Goal: Information Seeking & Learning: Learn about a topic

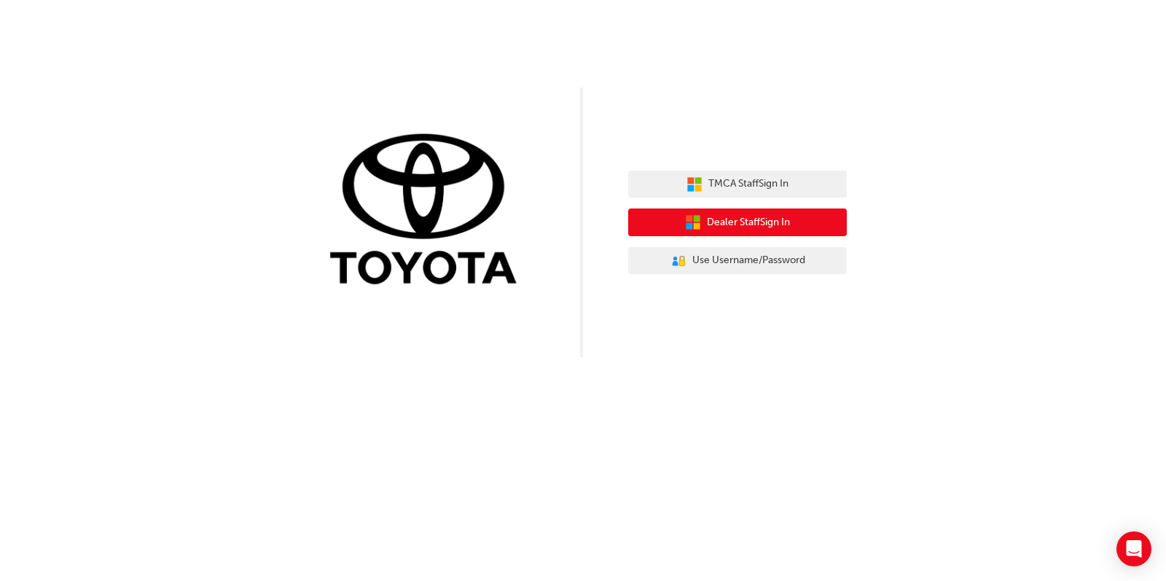
click at [735, 223] on span "Dealer Staff Sign In" at bounding box center [748, 222] width 83 height 17
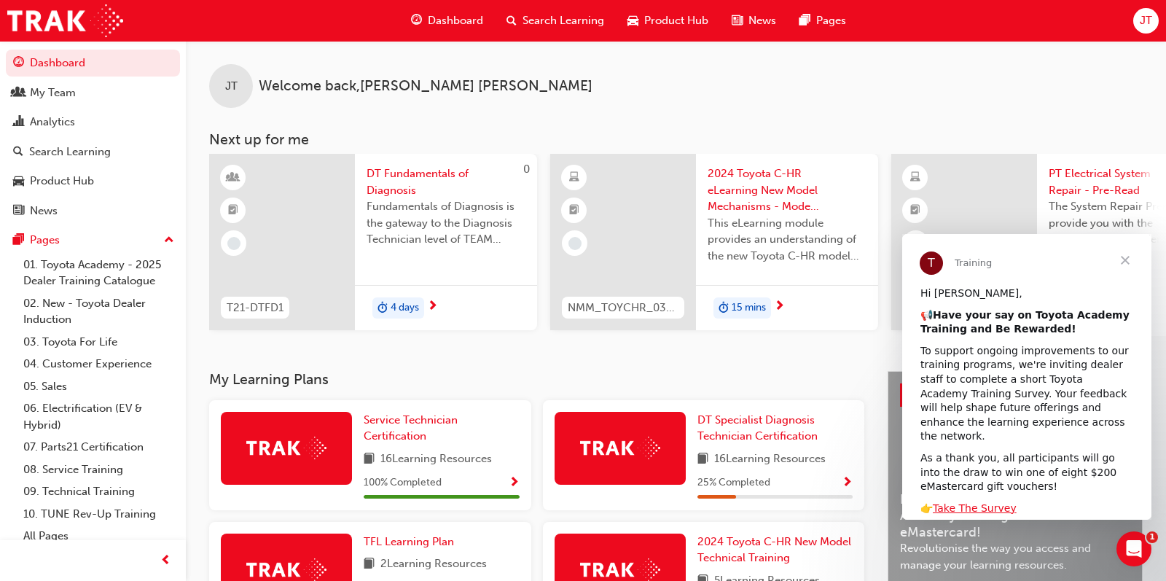
click at [1124, 257] on span "Close" at bounding box center [1125, 260] width 52 height 52
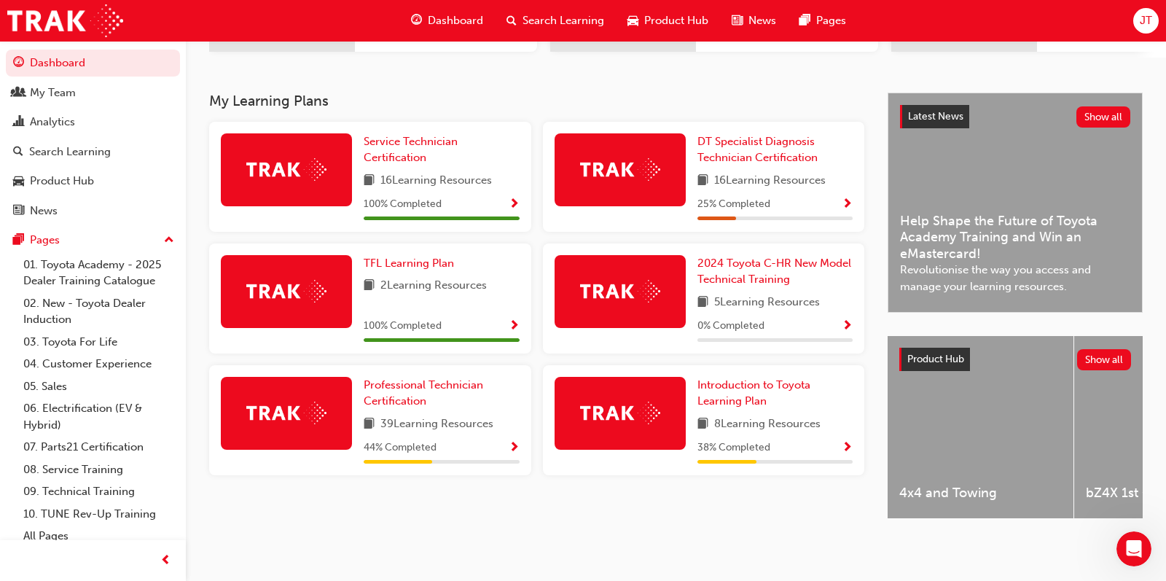
scroll to position [288, 0]
click at [92, 95] on div "My Team" at bounding box center [93, 93] width 160 height 18
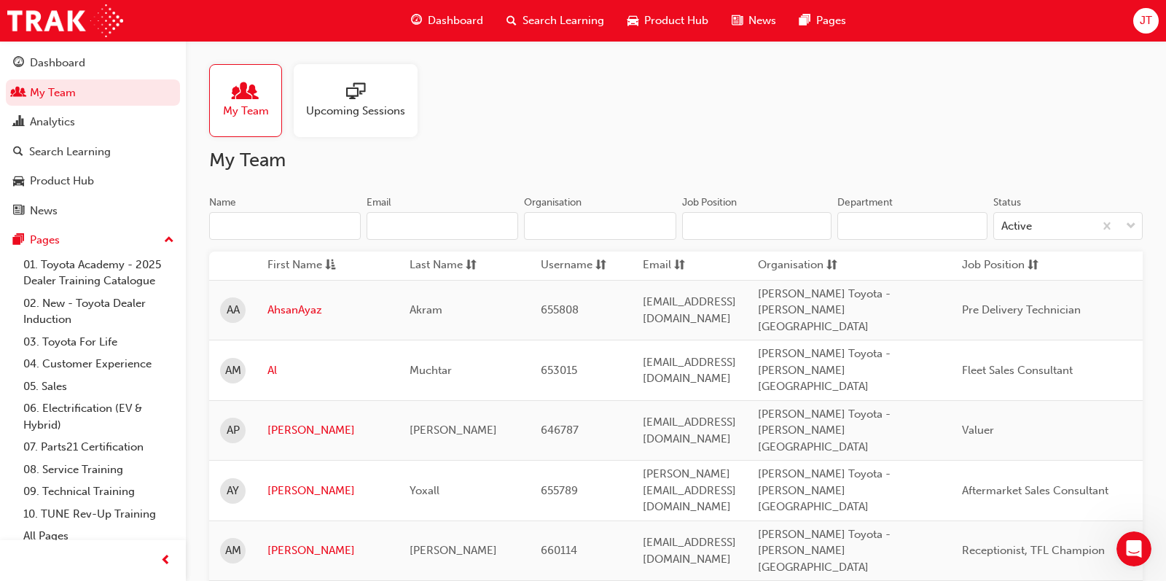
click at [1149, 23] on span "JT" at bounding box center [1146, 20] width 12 height 17
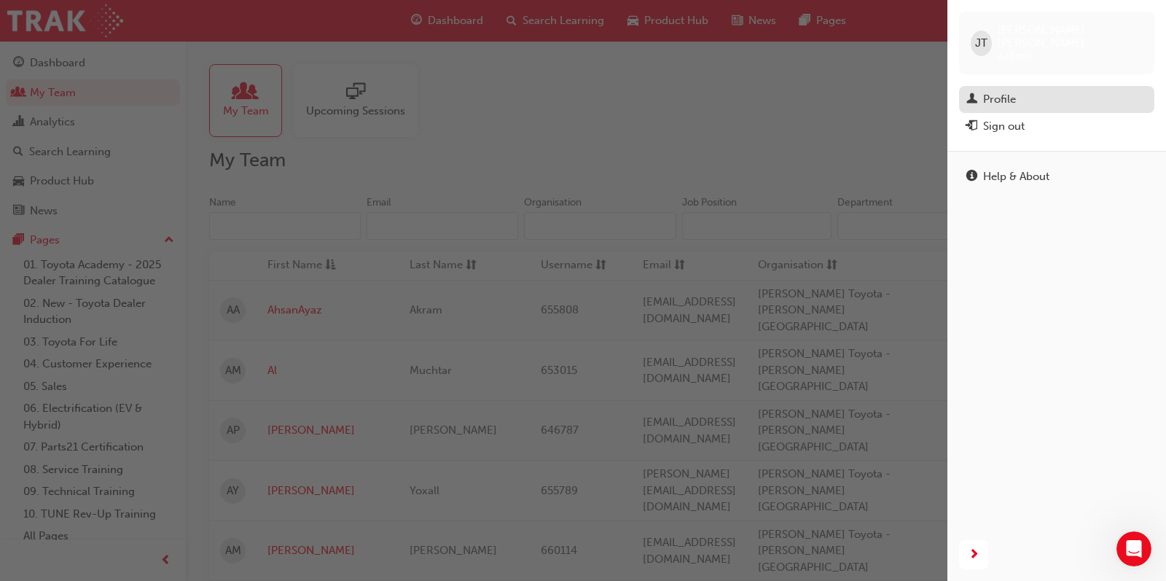
click at [1012, 90] on div "Profile" at bounding box center [1056, 99] width 181 height 18
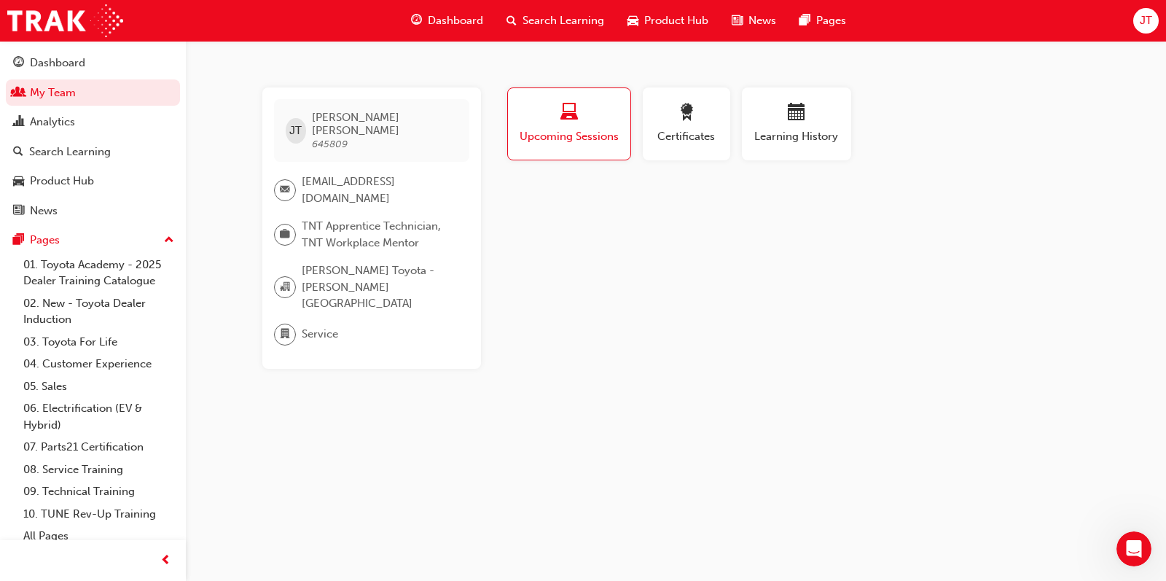
click at [366, 227] on span "TNT Apprentice Technician, TNT Workplace Mentor" at bounding box center [380, 234] width 156 height 33
click at [288, 225] on span "briefcase-icon" at bounding box center [285, 234] width 10 height 19
click at [60, 146] on div "Search Learning" at bounding box center [70, 152] width 82 height 17
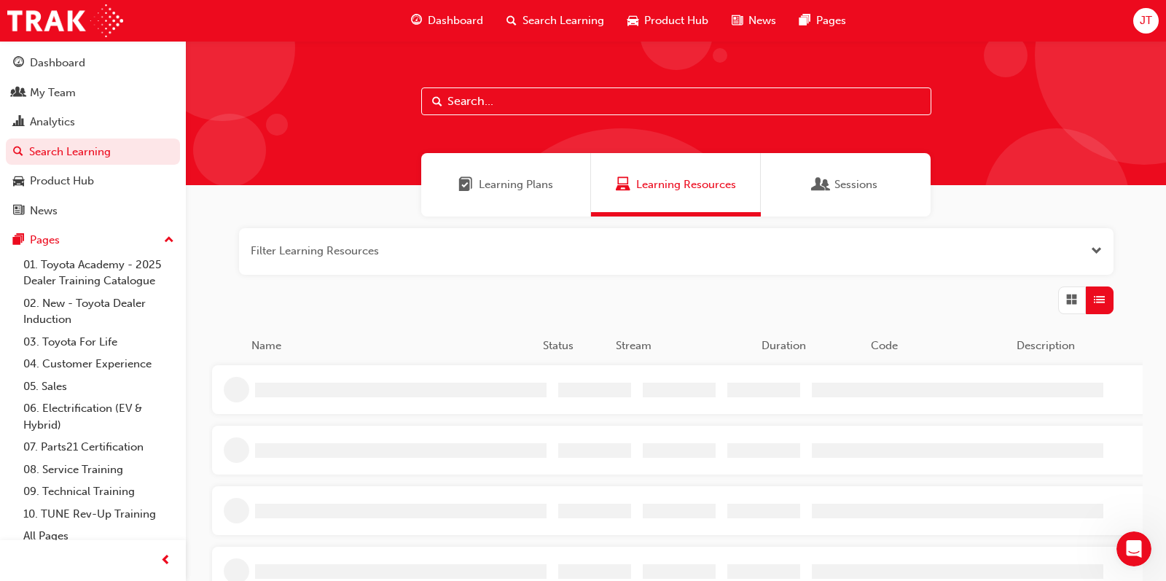
click at [500, 103] on input "text" at bounding box center [676, 101] width 510 height 28
type input "mentor"
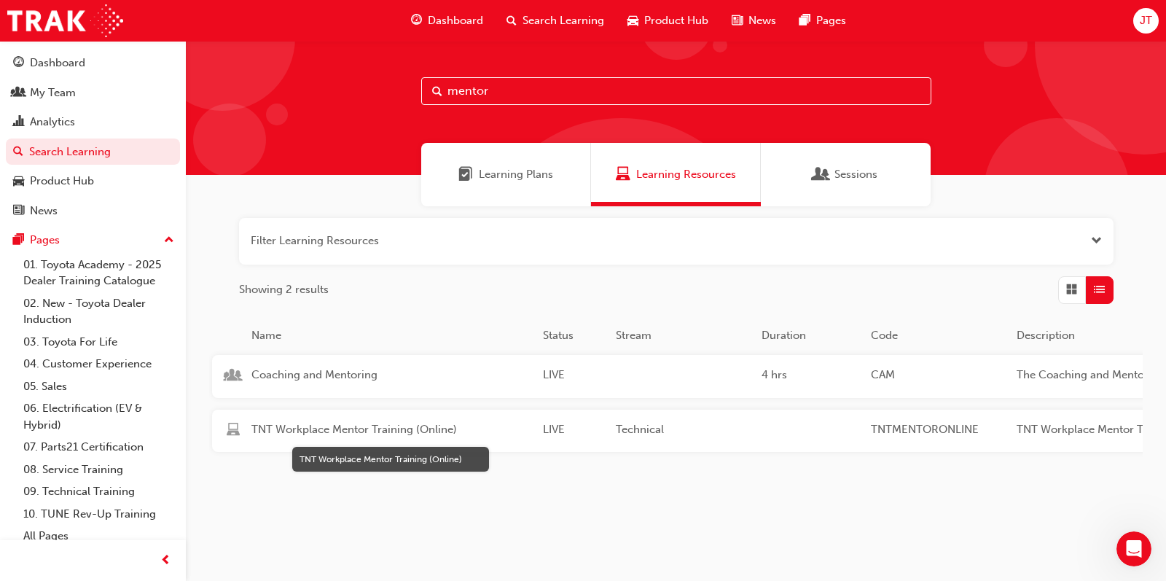
click at [359, 431] on span "TNT Workplace Mentor Training (Online)" at bounding box center [391, 429] width 280 height 17
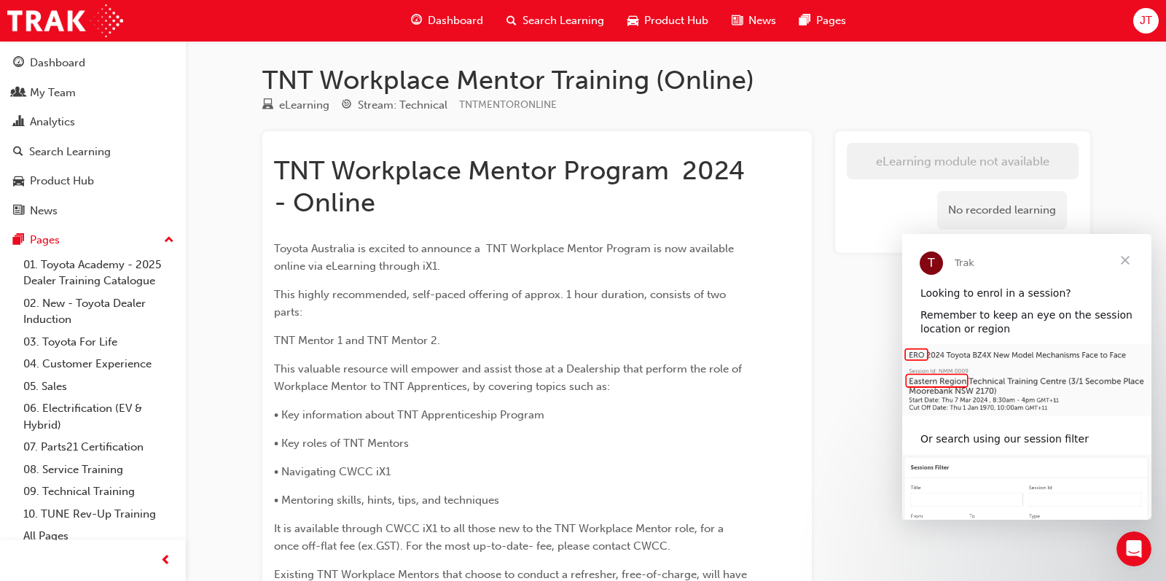
click at [1124, 260] on span "Close" at bounding box center [1125, 260] width 52 height 52
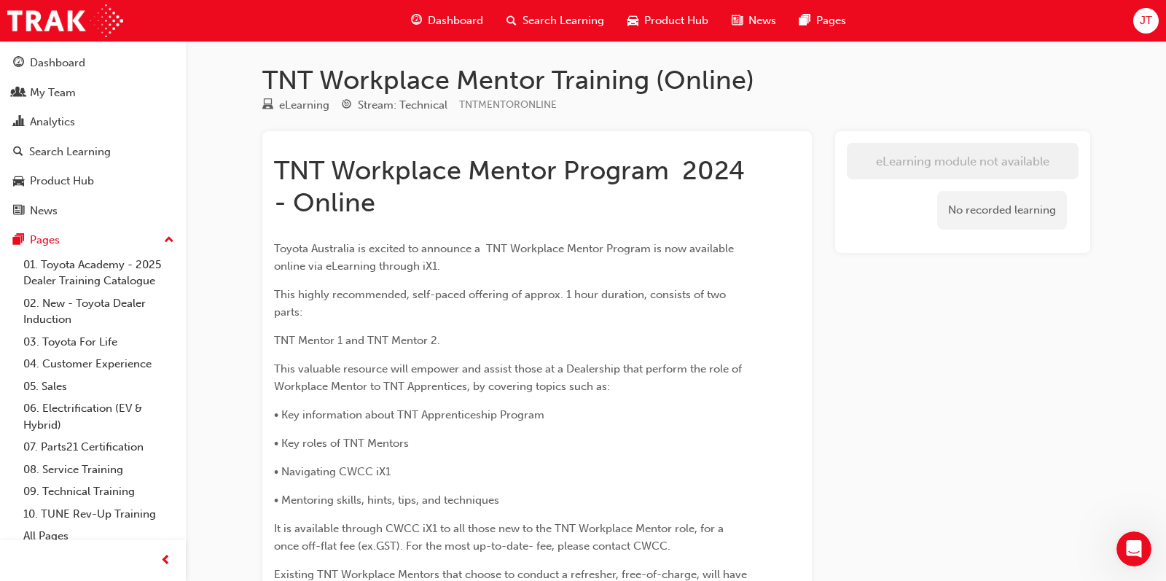
click at [554, 15] on span "Search Learning" at bounding box center [564, 20] width 82 height 17
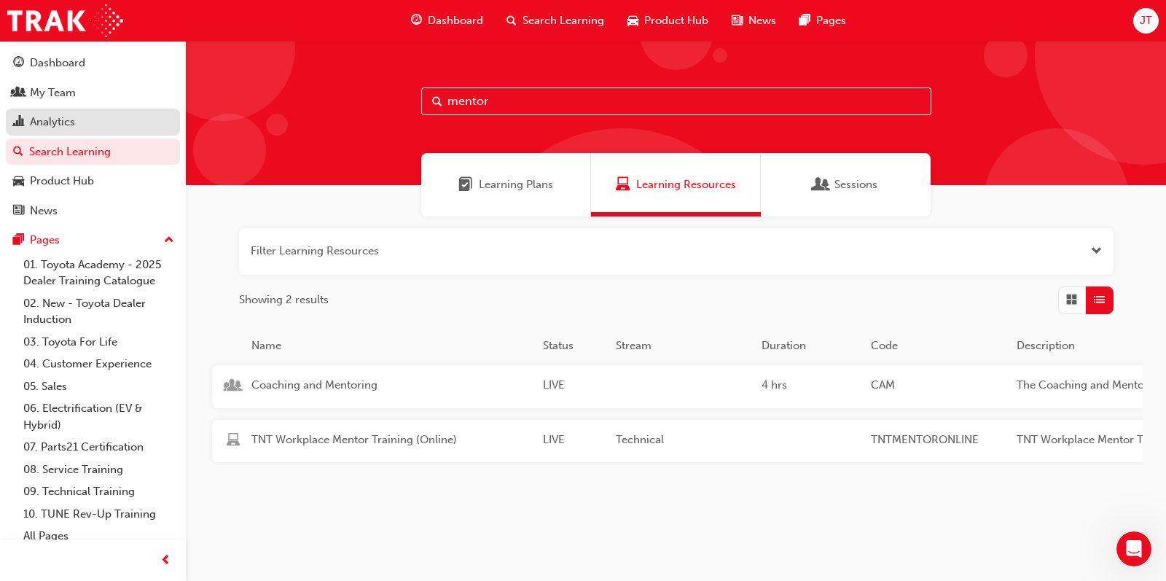
click at [42, 122] on div "Analytics" at bounding box center [52, 122] width 45 height 17
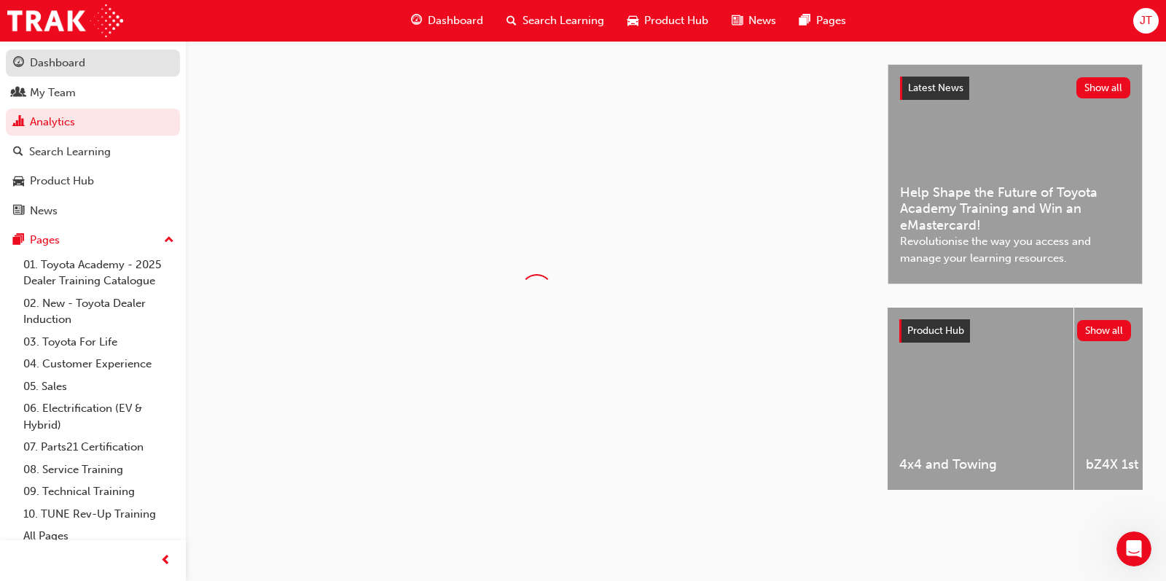
click at [58, 59] on div "Dashboard" at bounding box center [57, 63] width 55 height 17
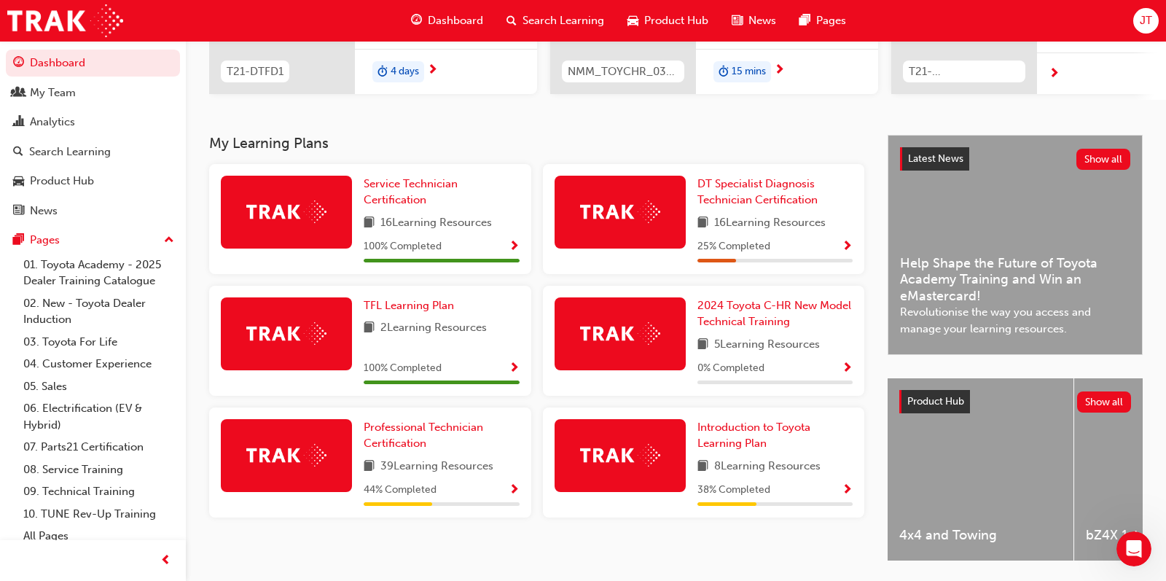
scroll to position [238, 0]
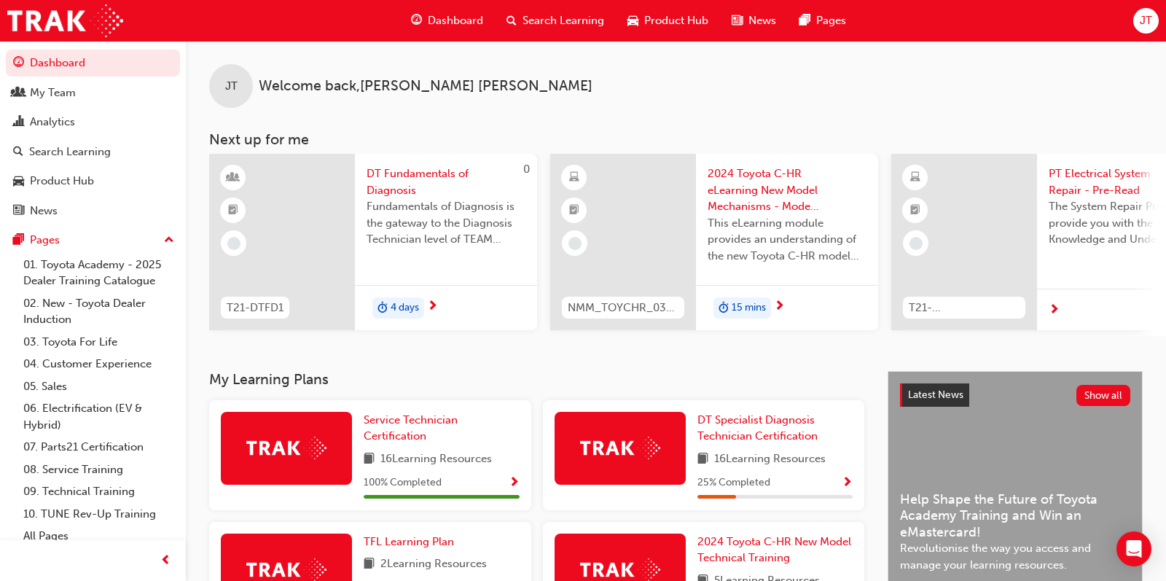
click at [1145, 15] on span "JT" at bounding box center [1146, 20] width 12 height 17
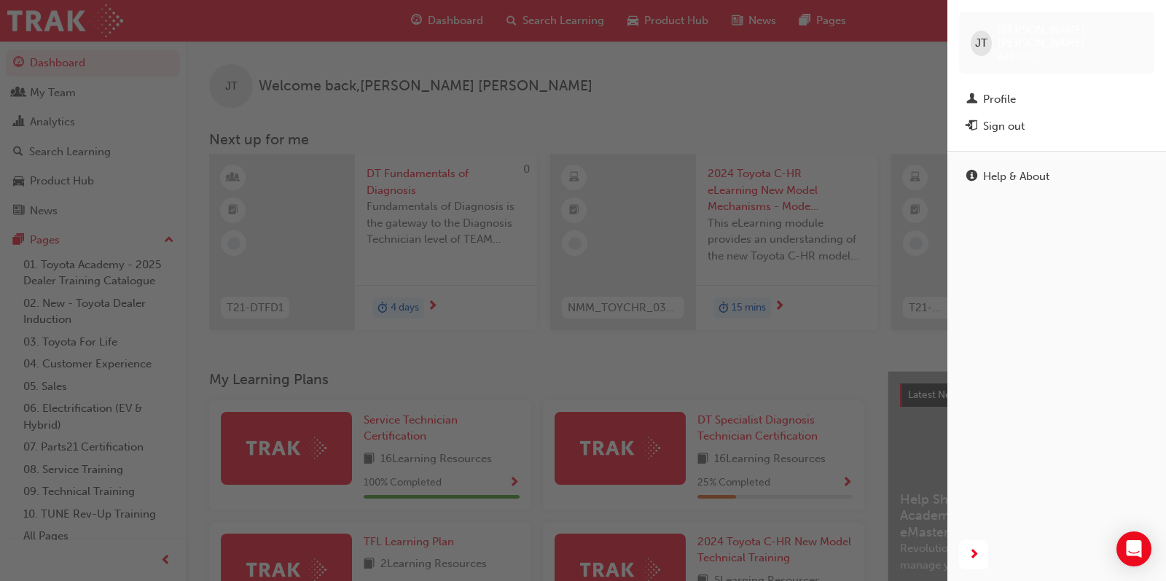
click at [852, 88] on div "button" at bounding box center [473, 290] width 947 height 581
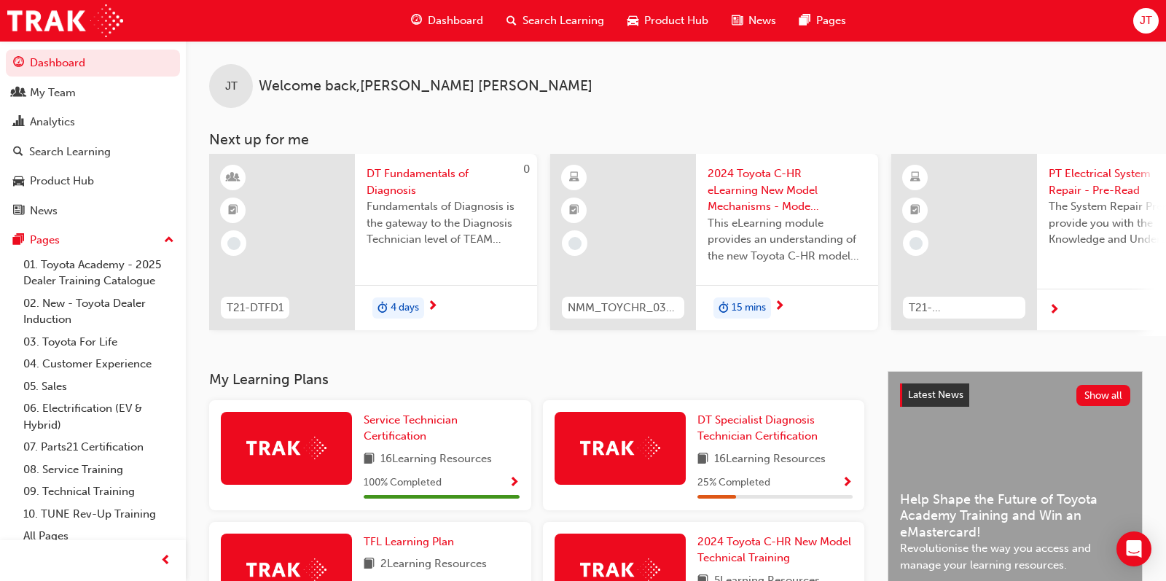
click at [455, 9] on div "Dashboard" at bounding box center [446, 21] width 95 height 30
click at [454, 18] on span "Dashboard" at bounding box center [455, 20] width 55 height 17
click at [671, 17] on span "Product Hub" at bounding box center [676, 20] width 64 height 17
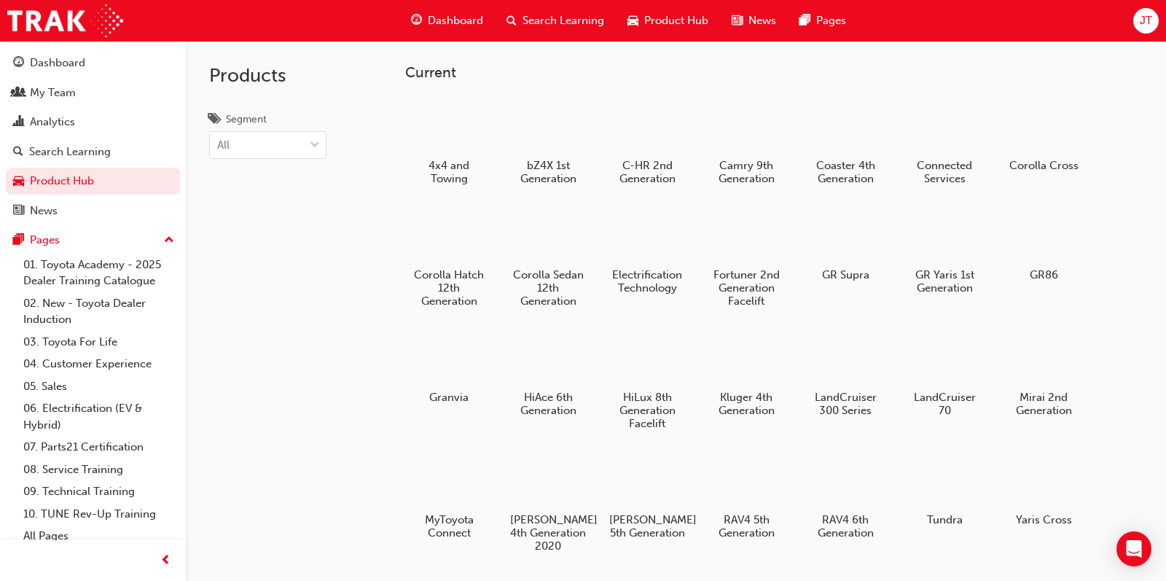
click at [544, 26] on span "Search Learning" at bounding box center [564, 20] width 82 height 17
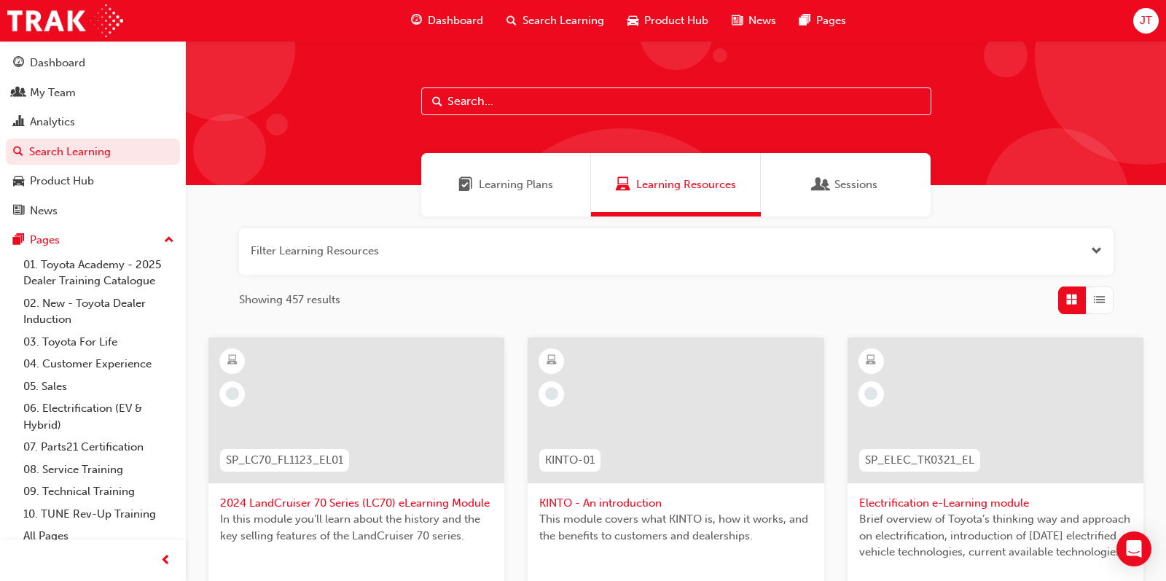
click at [490, 99] on input "text" at bounding box center [676, 101] width 510 height 28
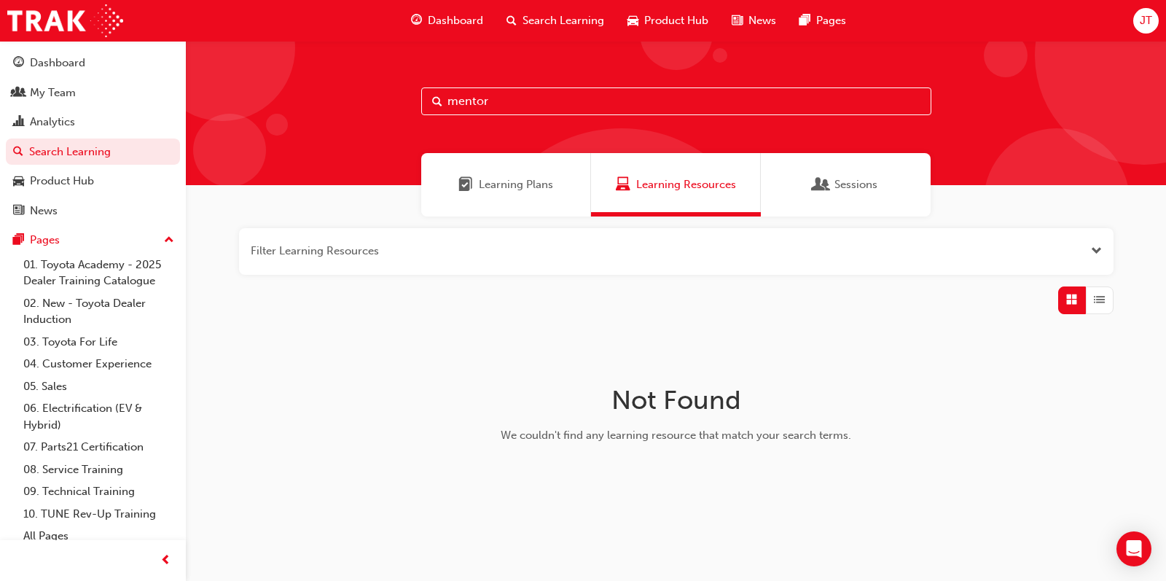
type input "mentor"
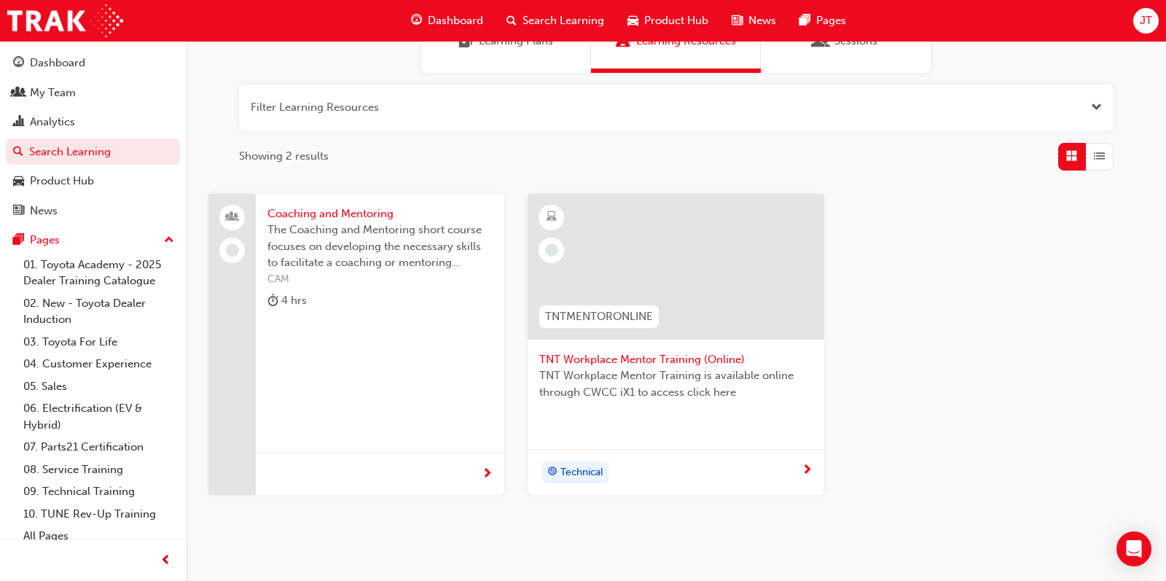
scroll to position [147, 0]
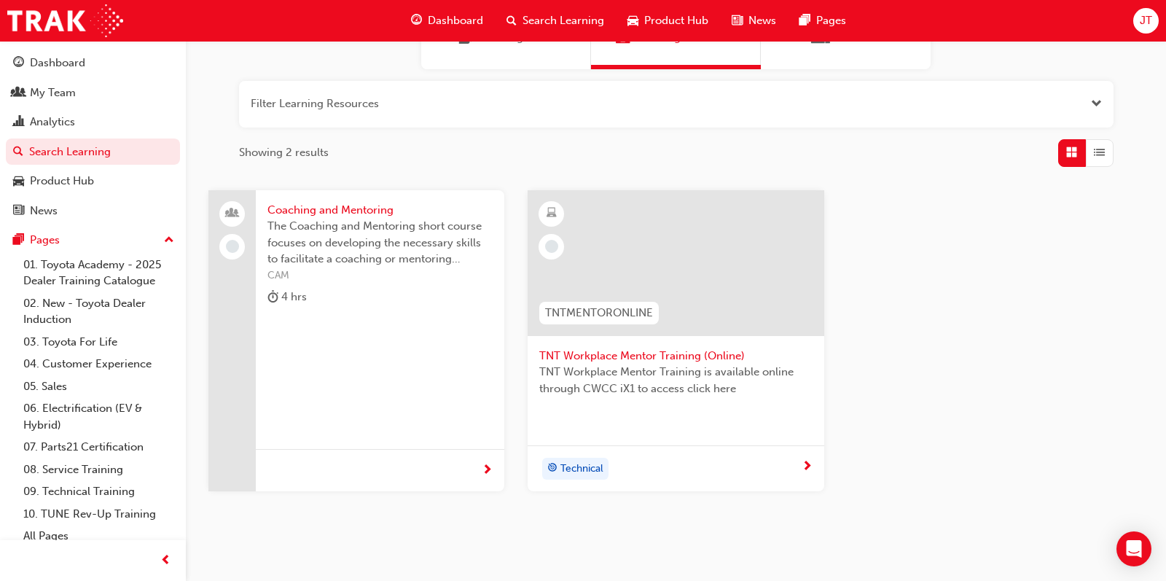
click at [418, 458] on div at bounding box center [380, 470] width 249 height 42
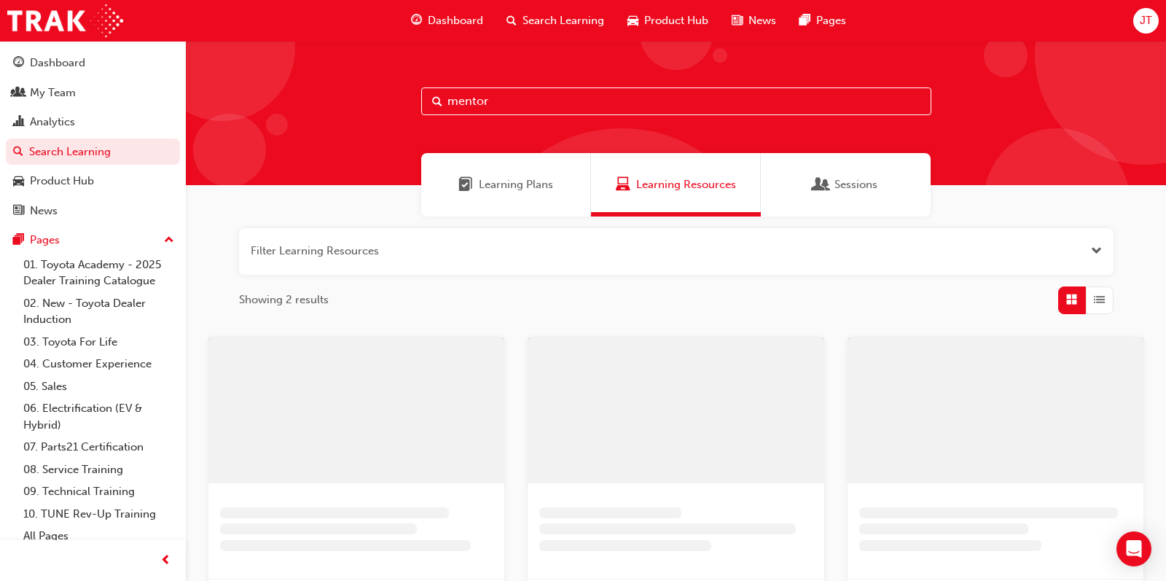
scroll to position [147, 0]
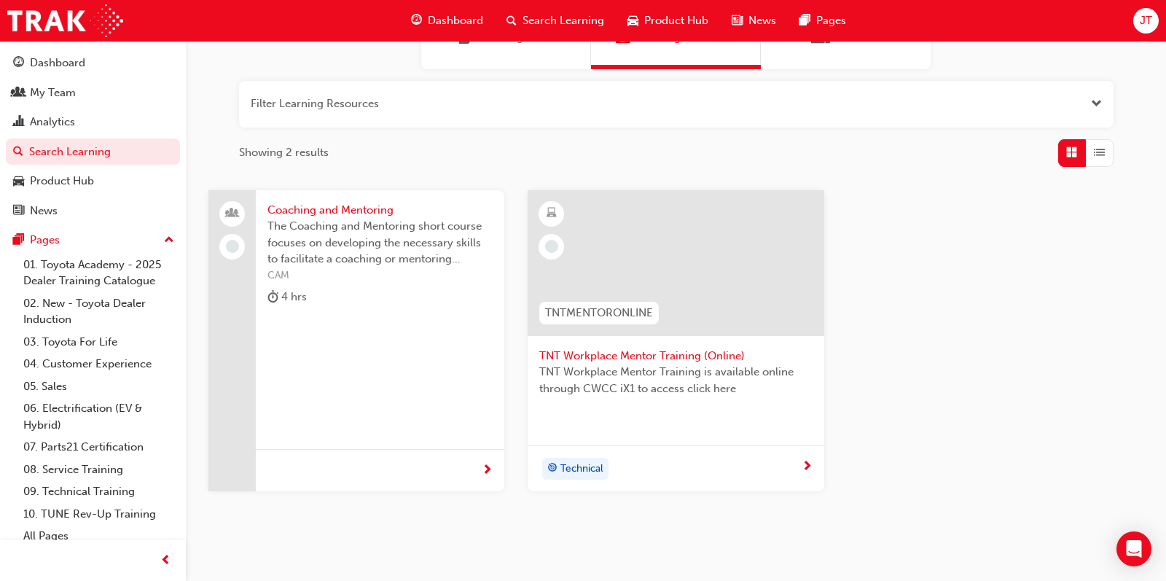
click at [651, 391] on span "TNT Workplace Mentor Training is available online through CWCC iX1 to access cl…" at bounding box center [675, 380] width 273 height 33
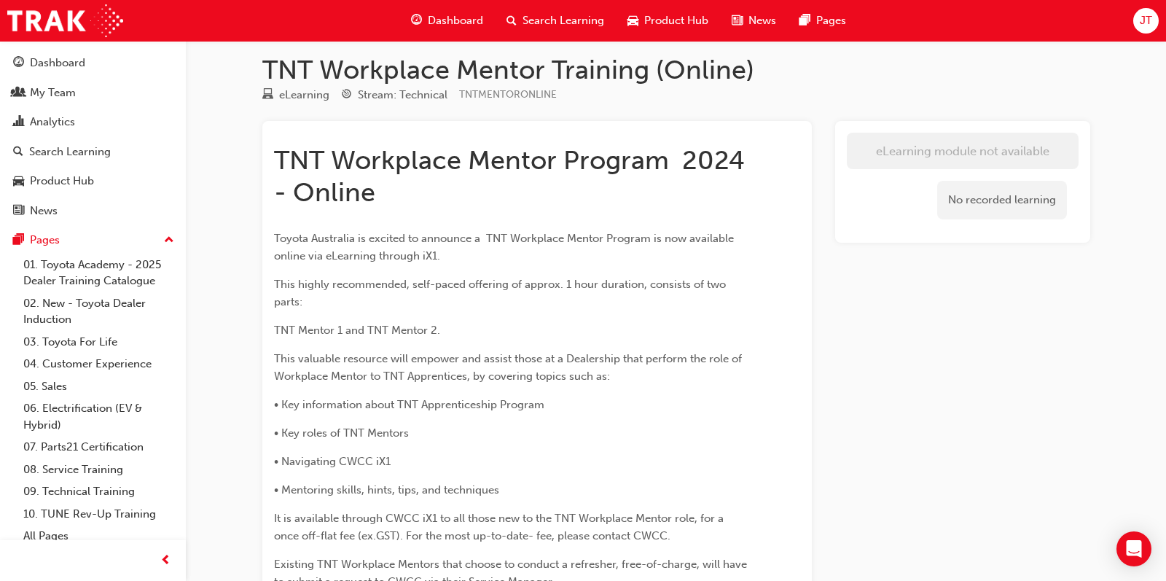
scroll to position [11, 0]
